Goal: Task Accomplishment & Management: Complete application form

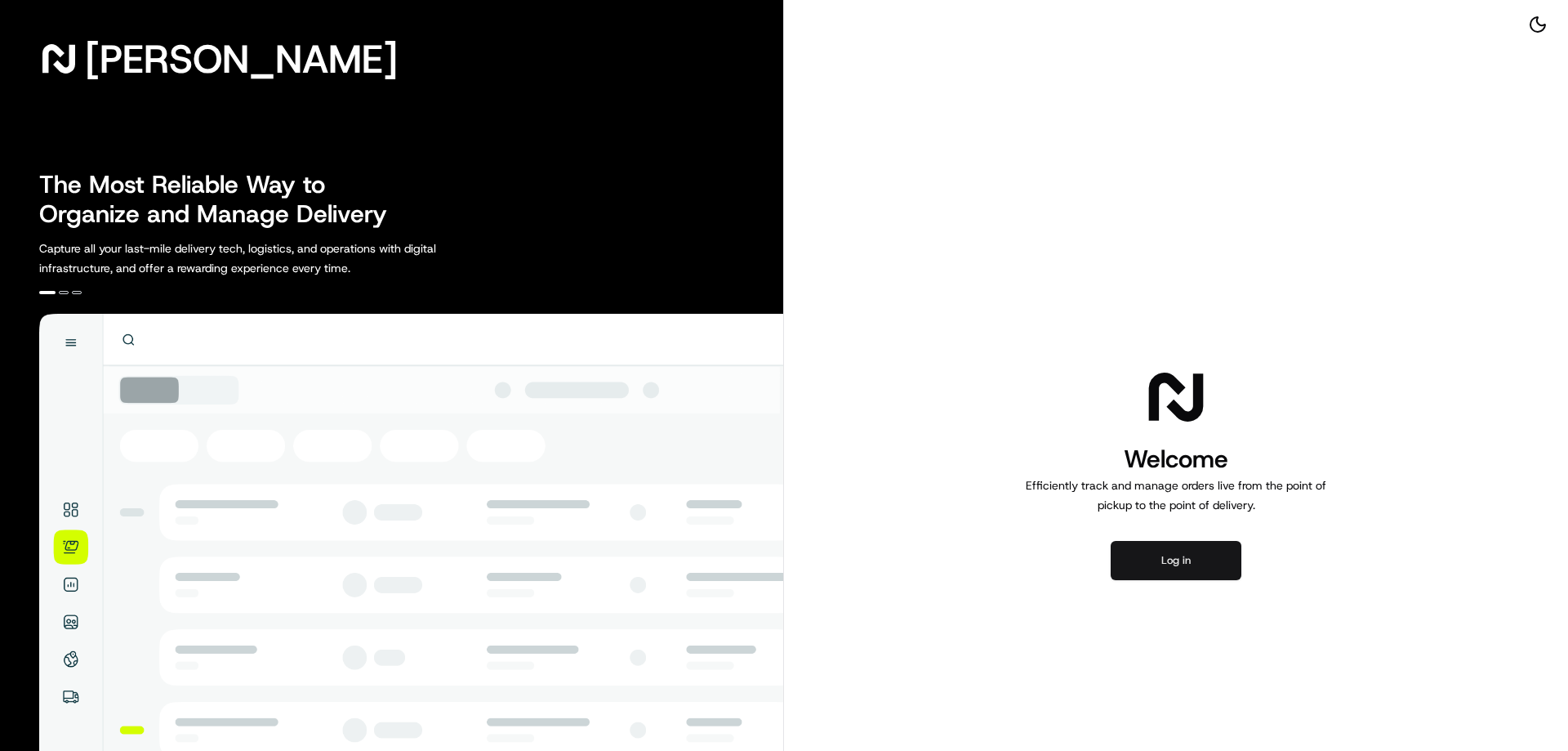
click at [1227, 557] on button "Log in" at bounding box center [1176, 560] width 131 height 39
